Goal: Task Accomplishment & Management: Use online tool/utility

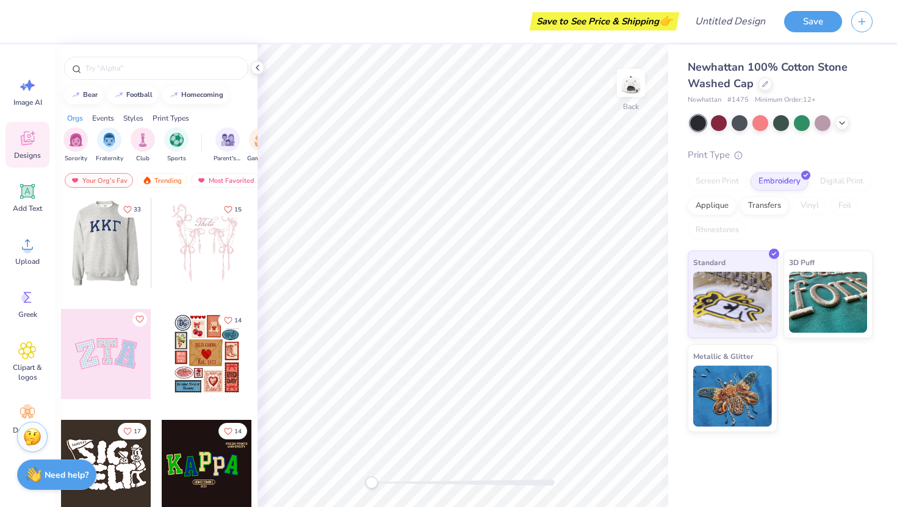
click at [61, 243] on div at bounding box center [16, 243] width 90 height 90
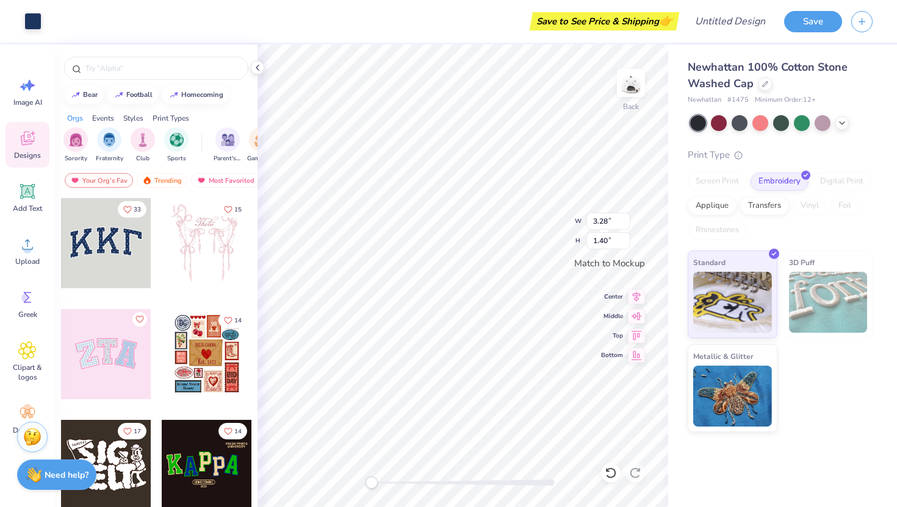
type input "3.34"
type input "1.47"
click at [26, 198] on icon at bounding box center [27, 191] width 18 height 18
type input "1.79"
type input "0.52"
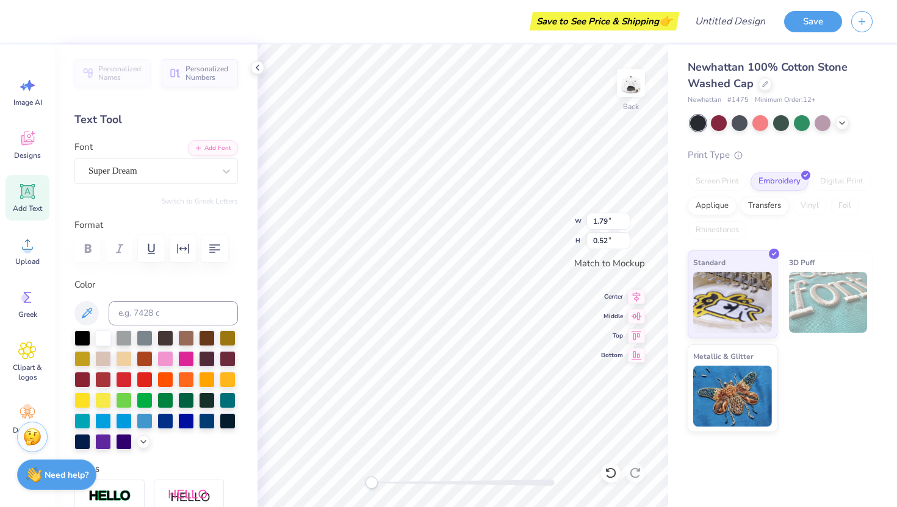
type input "3.28"
type input "1.40"
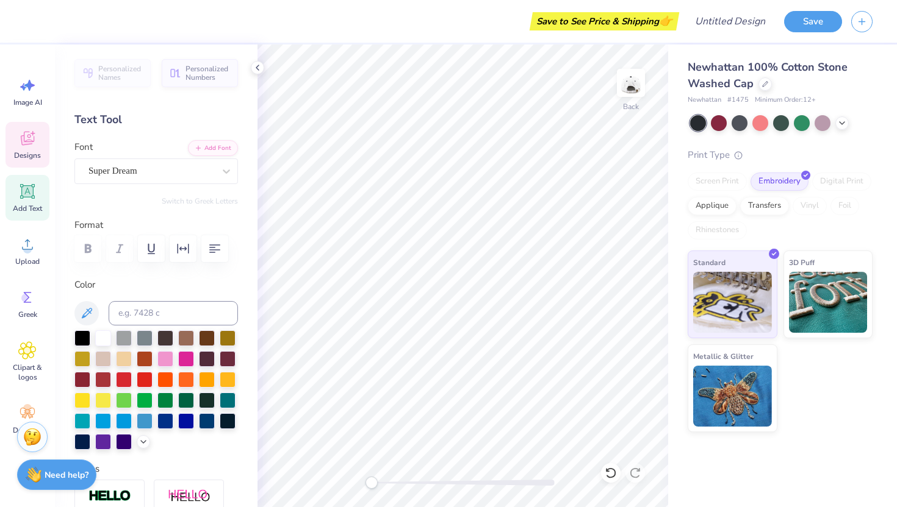
click at [27, 138] on icon at bounding box center [27, 138] width 18 height 18
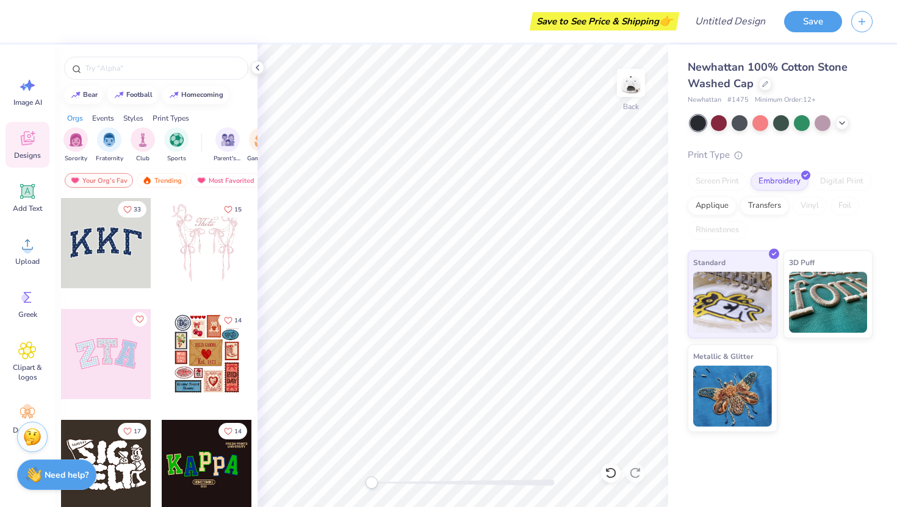
click at [105, 243] on div at bounding box center [106, 243] width 90 height 90
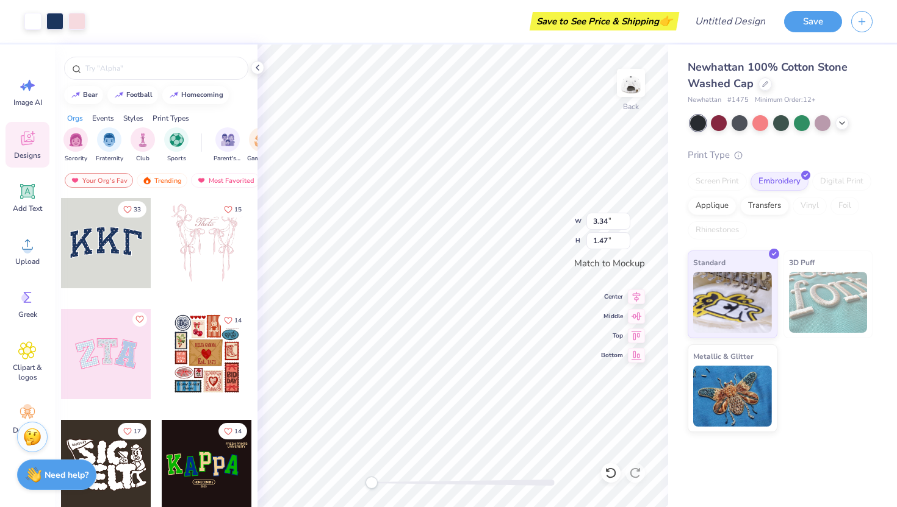
type input "3.28"
type input "1.40"
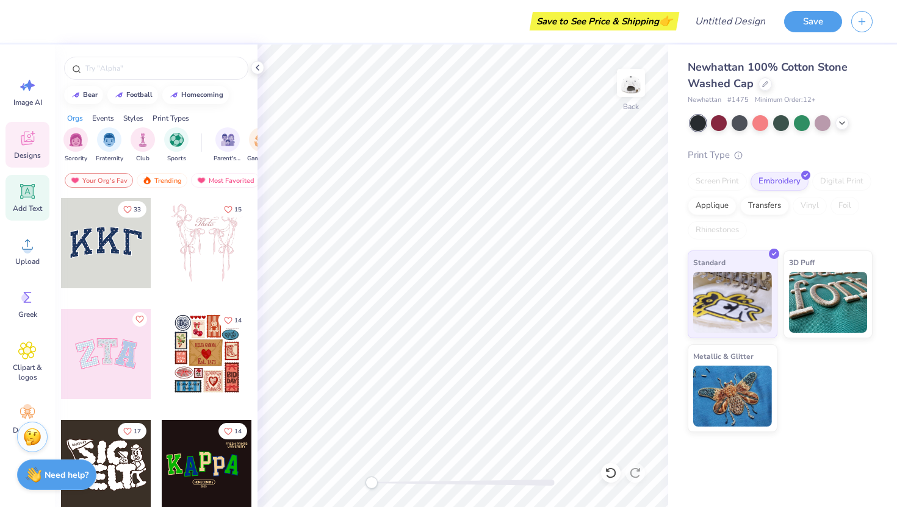
click at [32, 198] on icon at bounding box center [27, 191] width 15 height 15
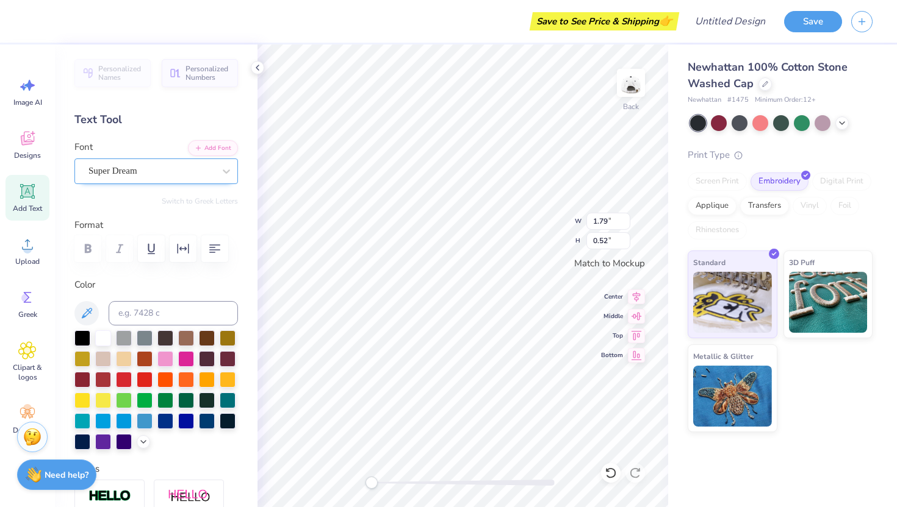
click at [173, 172] on div "Super Dream" at bounding box center [151, 171] width 128 height 19
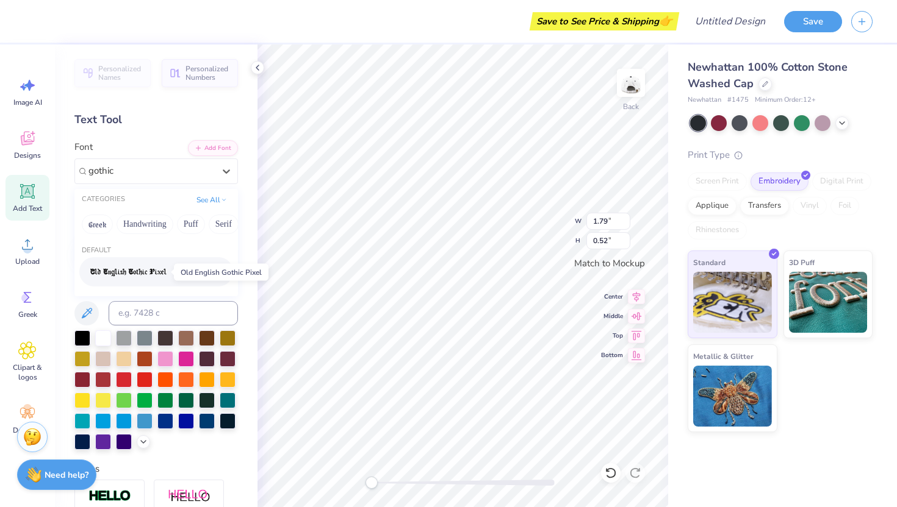
click at [129, 269] on img at bounding box center [128, 272] width 76 height 9
type input "gothic"
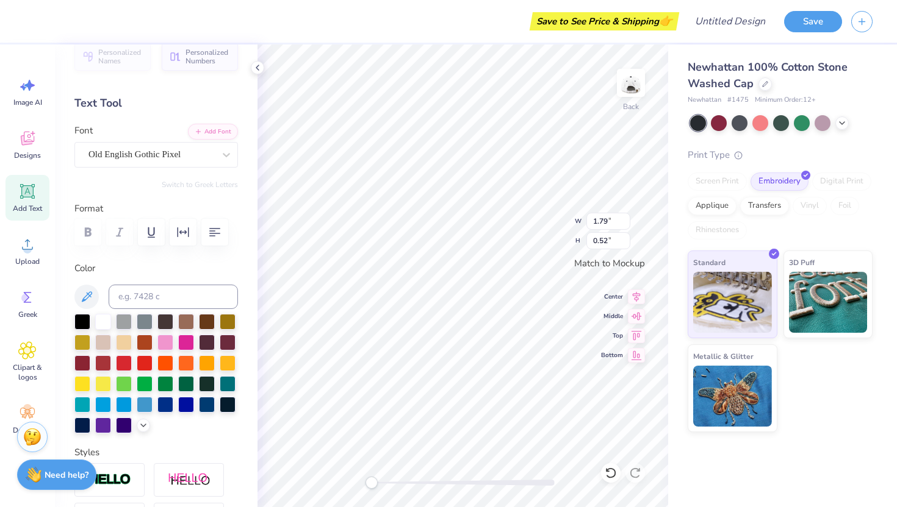
scroll to position [20, 0]
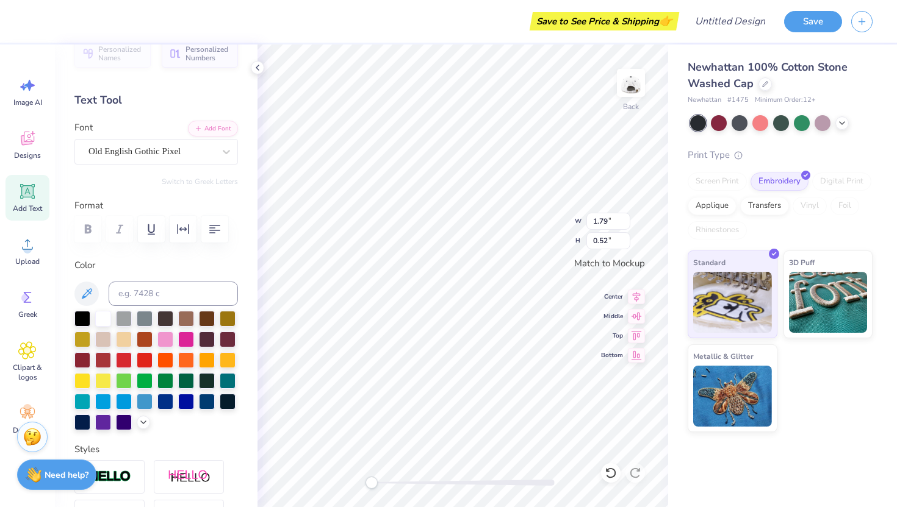
click at [105, 205] on label "Format" at bounding box center [155, 206] width 163 height 14
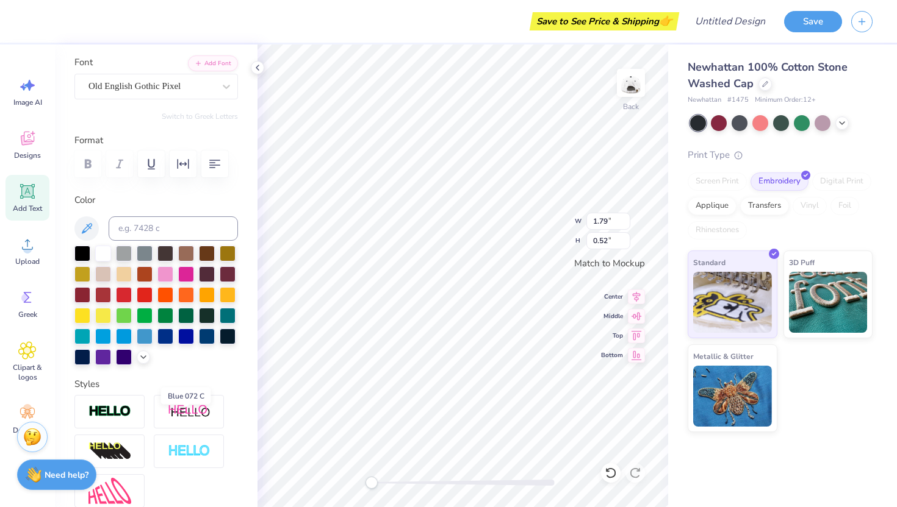
scroll to position [0, 0]
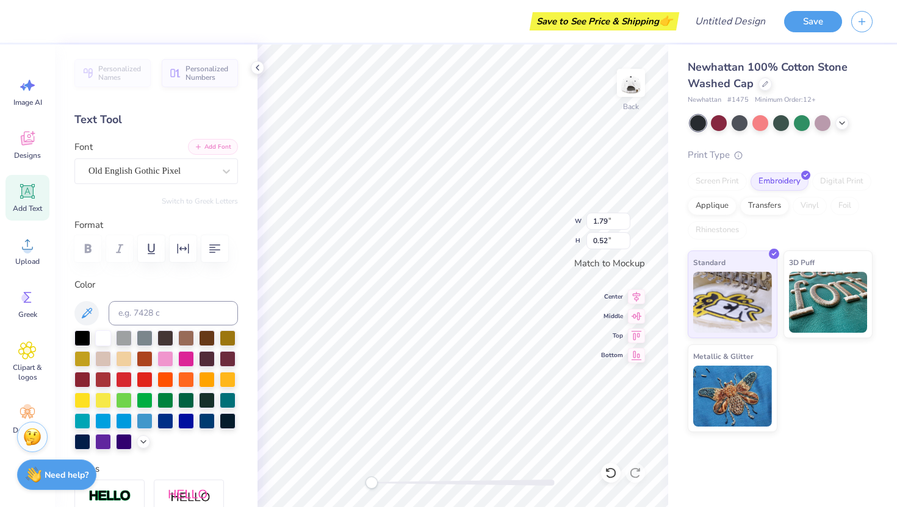
click at [212, 153] on button "Add Font" at bounding box center [213, 147] width 50 height 16
click at [168, 306] on input at bounding box center [173, 313] width 129 height 24
type input "H"
click at [215, 253] on icon "button" at bounding box center [214, 249] width 15 height 15
click at [182, 254] on icon "button" at bounding box center [183, 249] width 15 height 15
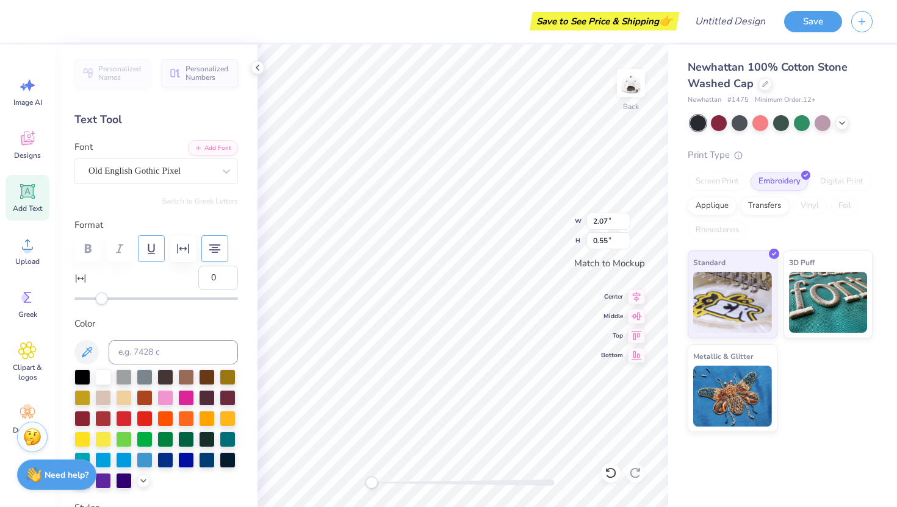
click at [151, 251] on icon "button" at bounding box center [151, 249] width 15 height 15
click at [119, 251] on div at bounding box center [155, 248] width 163 height 27
click at [82, 248] on div at bounding box center [155, 248] width 163 height 27
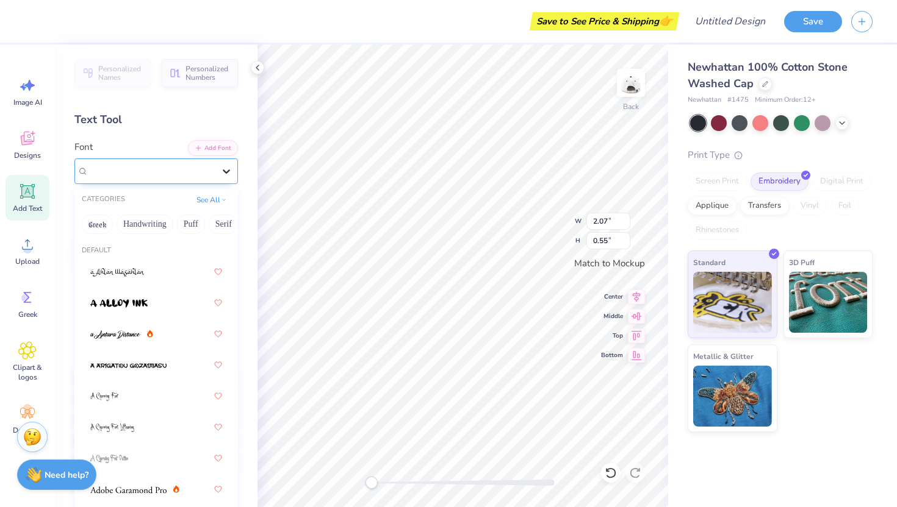
click at [218, 169] on div at bounding box center [226, 171] width 22 height 22
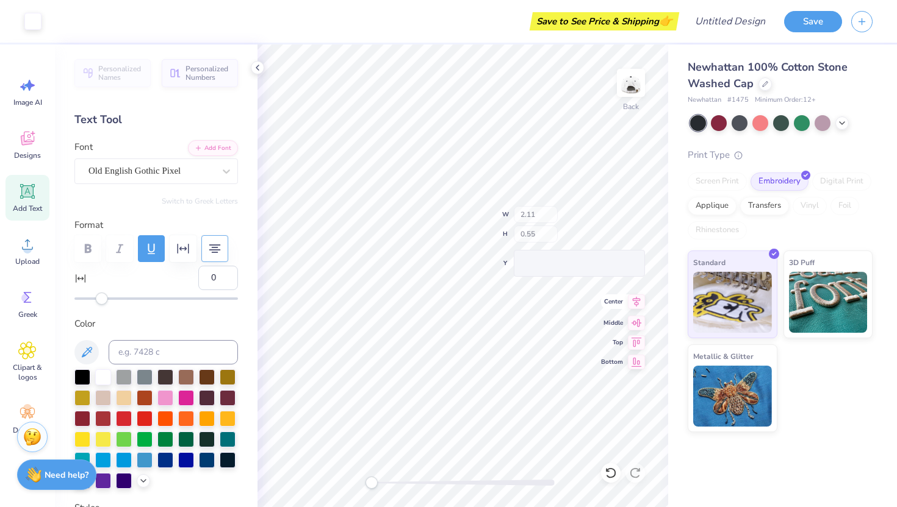
click at [637, 304] on div "Back W 2.11 H 0.55 Y Center Middle Top Bottom" at bounding box center [462, 276] width 410 height 463
click at [208, 178] on div at bounding box center [151, 171] width 126 height 16
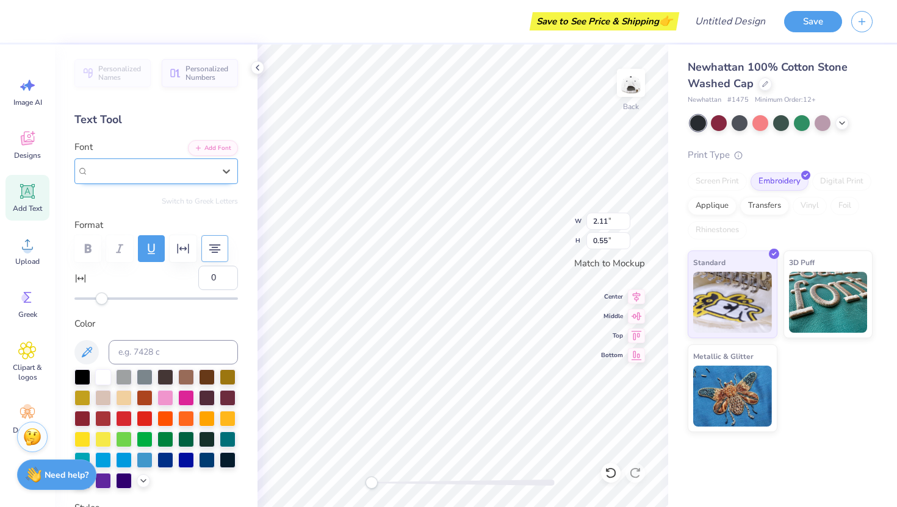
click at [208, 178] on div at bounding box center [151, 171] width 126 height 16
click at [206, 68] on span "Personalized Numbers" at bounding box center [207, 71] width 45 height 17
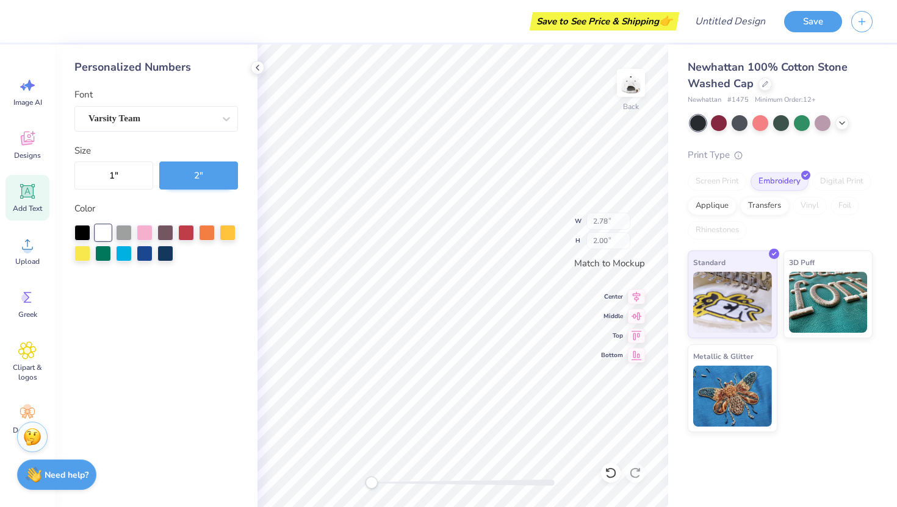
type input "2.78"
type input "2.00"
click at [32, 189] on icon at bounding box center [28, 192] width 12 height 12
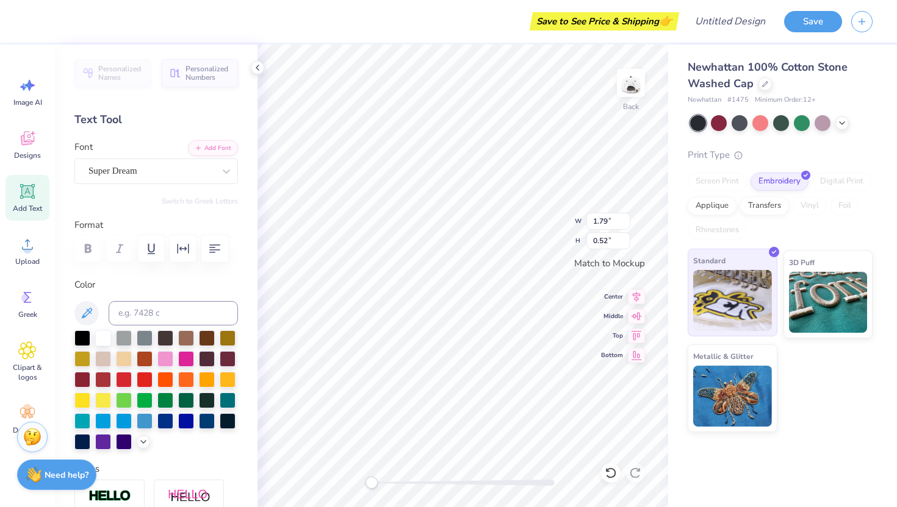
click at [768, 254] on div "Standard" at bounding box center [732, 293] width 90 height 88
click at [759, 82] on div at bounding box center [764, 82] width 13 height 13
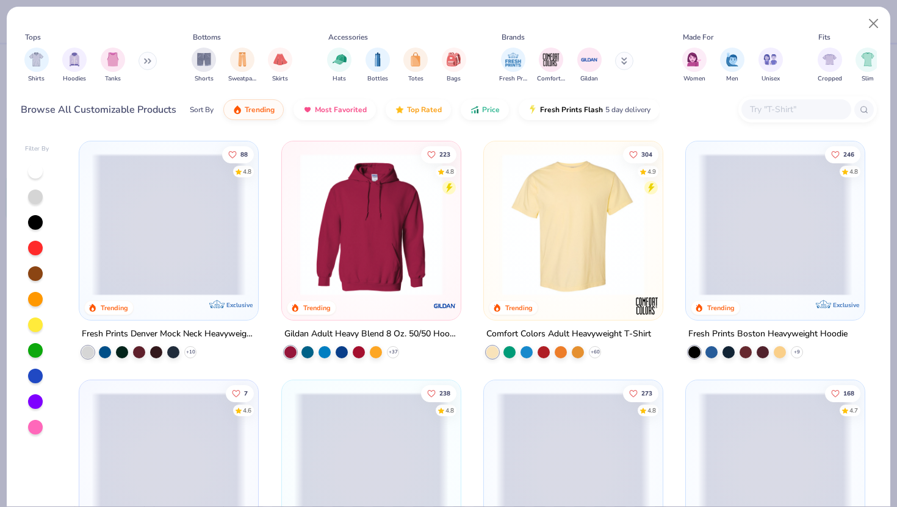
scroll to position [11, 0]
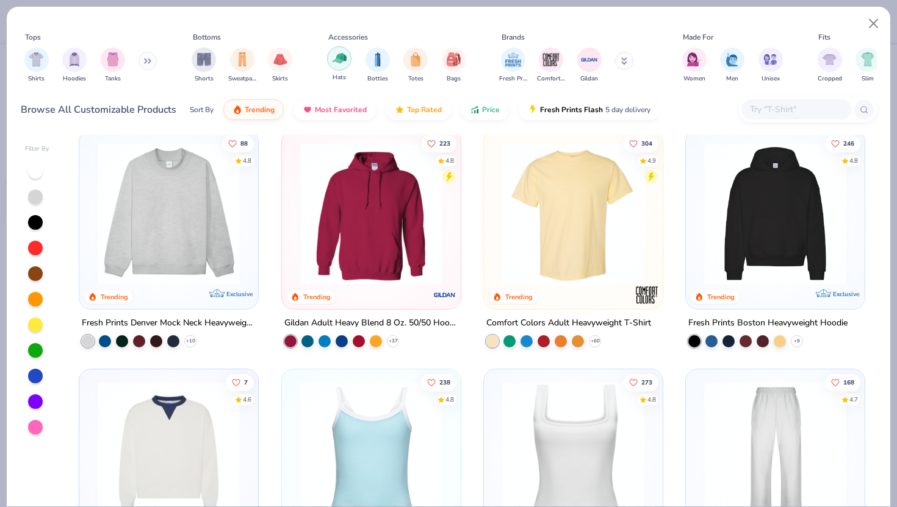
click at [342, 53] on img "filter for Hats" at bounding box center [339, 58] width 14 height 14
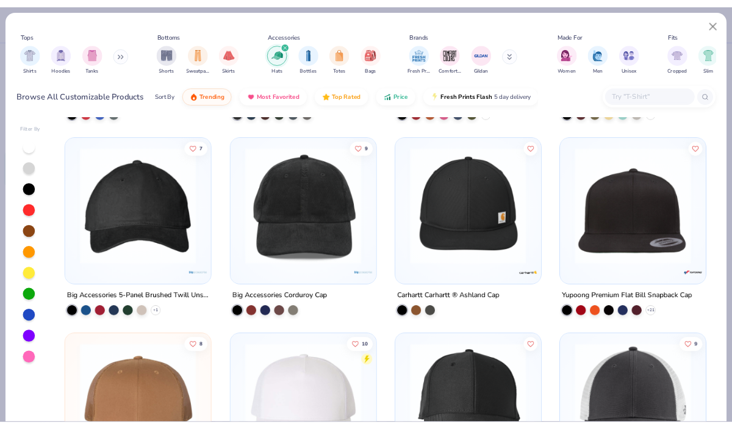
scroll to position [1126, 0]
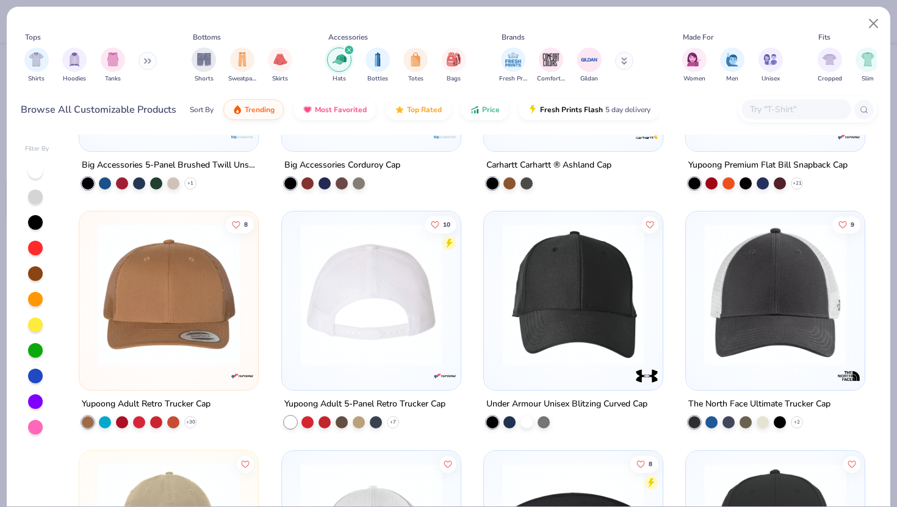
click at [293, 270] on img at bounding box center [216, 295] width 154 height 142
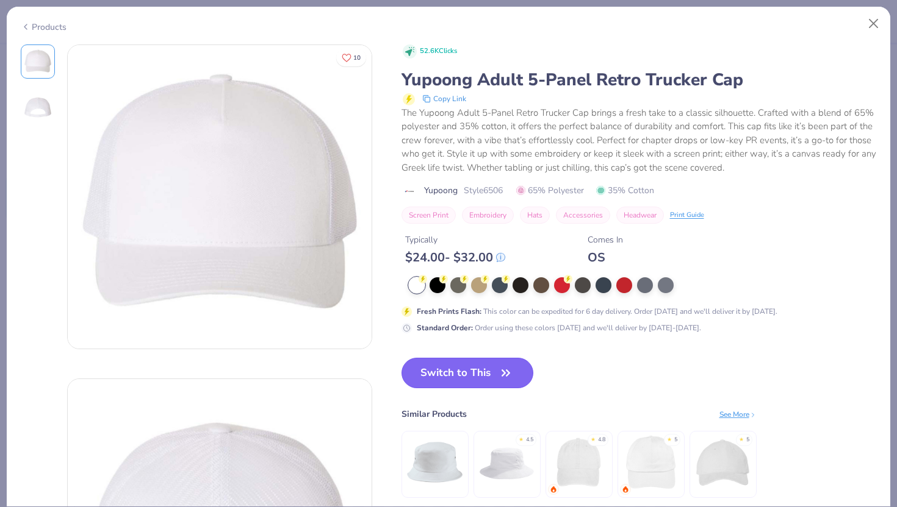
click at [464, 373] on button "Switch to This" at bounding box center [467, 373] width 132 height 30
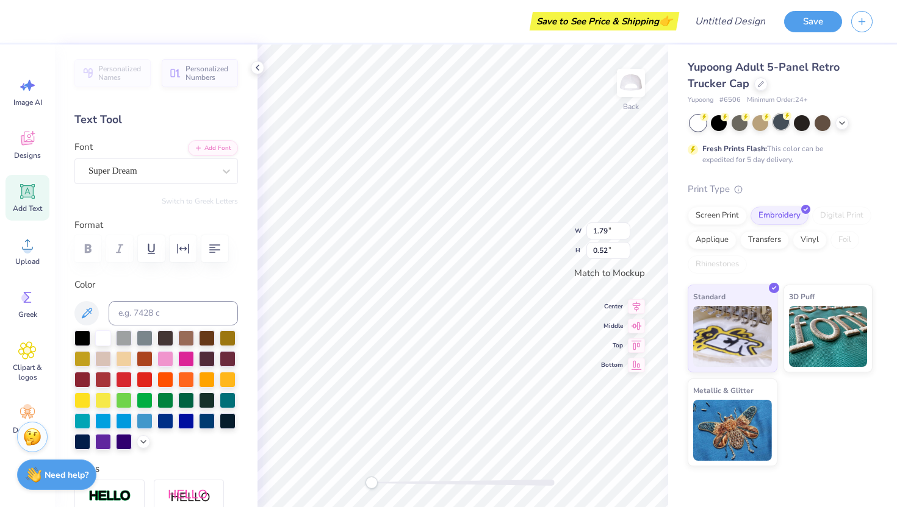
click at [778, 122] on div at bounding box center [781, 122] width 16 height 16
click at [734, 125] on div at bounding box center [739, 122] width 16 height 16
click at [845, 124] on icon at bounding box center [842, 122] width 10 height 10
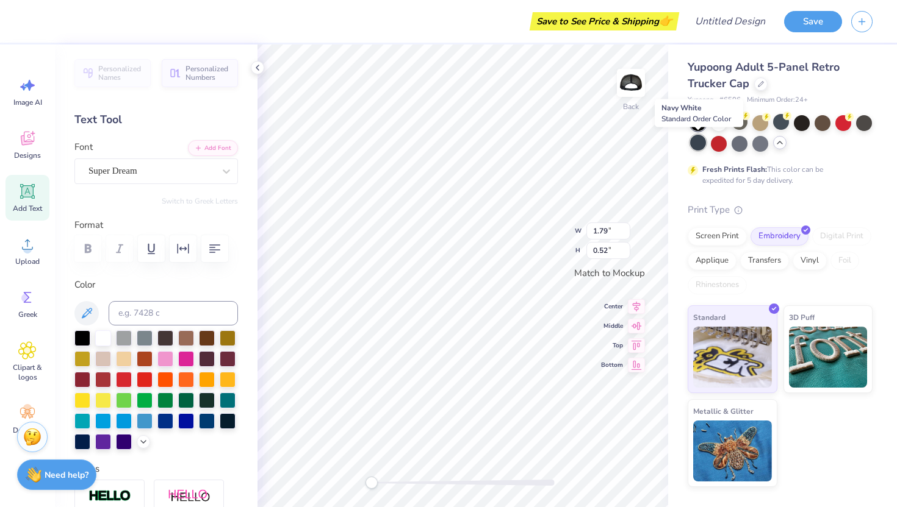
click at [698, 143] on div at bounding box center [698, 143] width 16 height 16
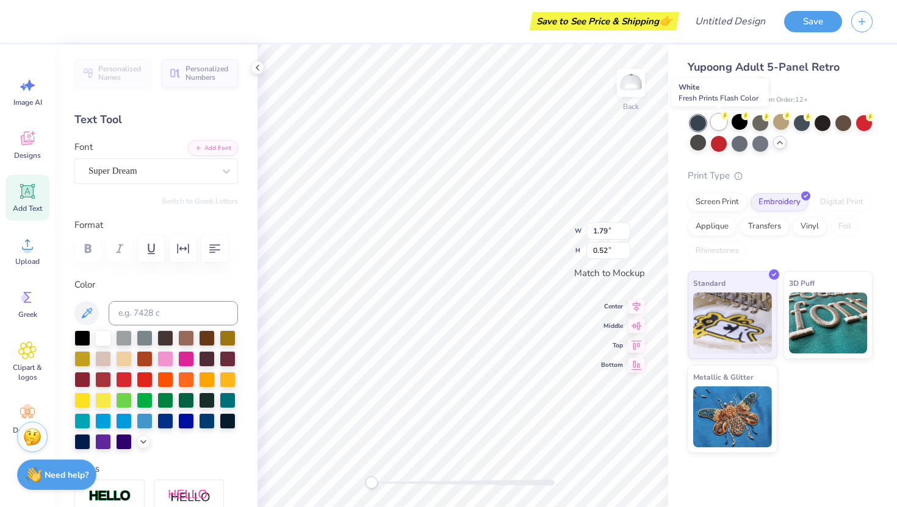
click at [720, 120] on div at bounding box center [719, 122] width 16 height 16
